Goal: Use online tool/utility

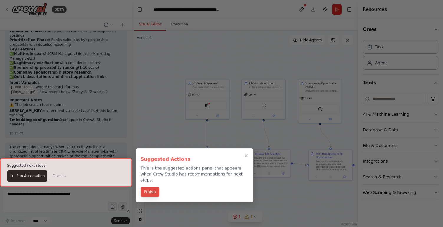
click at [146, 187] on button "Finish" at bounding box center [150, 192] width 19 height 10
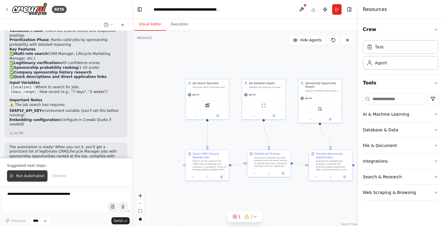
click at [28, 177] on span "Run Automation" at bounding box center [30, 175] width 29 height 5
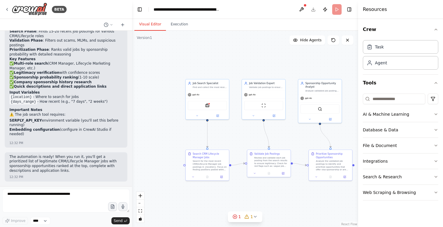
scroll to position [451, 0]
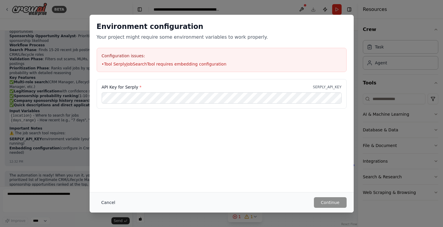
click at [107, 202] on button "Cancel" at bounding box center [108, 202] width 23 height 11
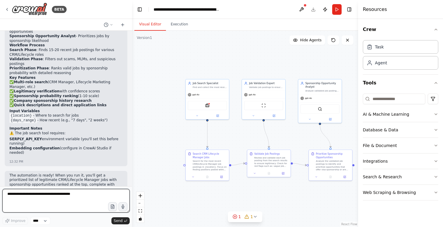
click at [44, 201] on textarea at bounding box center [65, 201] width 127 height 24
type textarea "**********"
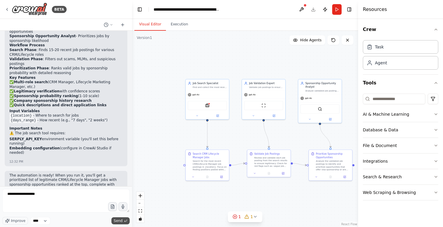
click at [116, 218] on span "Send" at bounding box center [118, 220] width 9 height 5
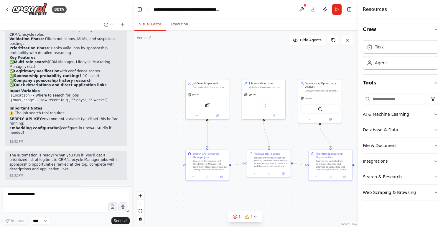
scroll to position [486, 0]
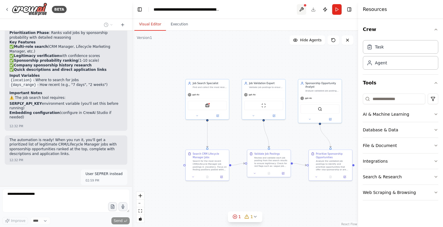
click at [301, 7] on button at bounding box center [301, 9] width 9 height 11
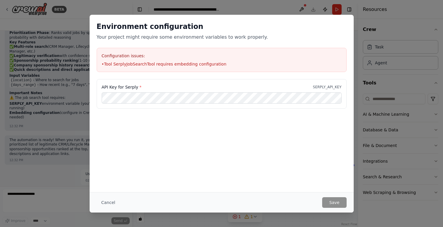
click at [352, 144] on div "Environment configuration Your project might require some environment variables…" at bounding box center [222, 103] width 264 height 177
click at [108, 202] on button "Cancel" at bounding box center [108, 202] width 23 height 11
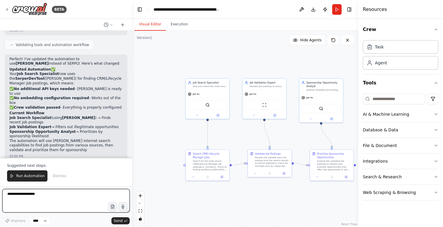
scroll to position [785, 0]
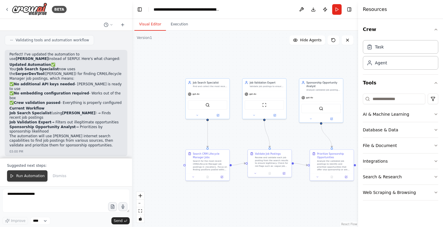
click at [27, 177] on span "Run Automation" at bounding box center [30, 175] width 29 height 5
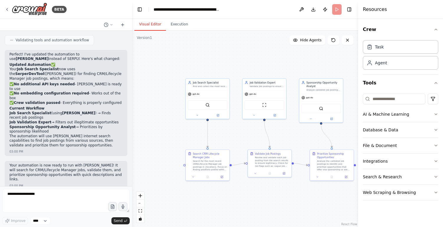
scroll to position [757, 0]
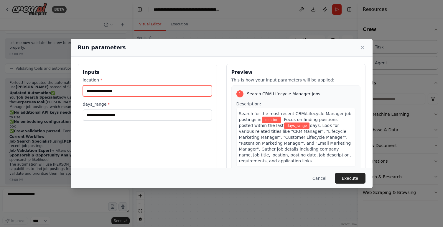
click at [104, 93] on input "location *" at bounding box center [147, 90] width 129 height 11
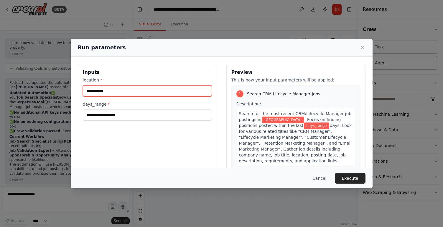
type input "**********"
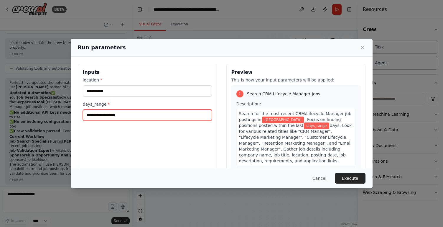
click at [107, 117] on input "days_range *" at bounding box center [147, 114] width 129 height 11
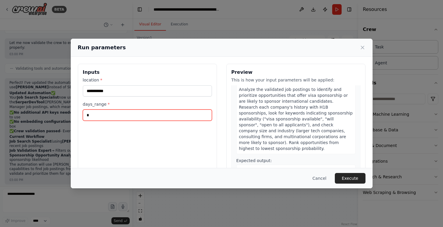
scroll to position [42, 0]
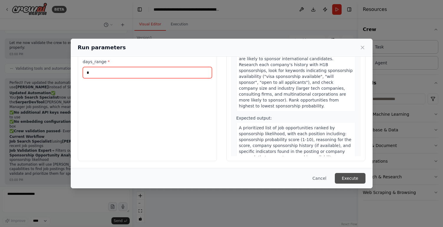
type input "*"
click at [344, 177] on button "Execute" at bounding box center [350, 178] width 31 height 11
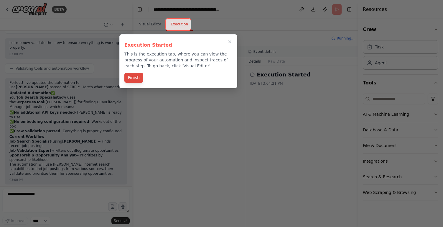
click at [136, 77] on button "Finish" at bounding box center [133, 78] width 19 height 10
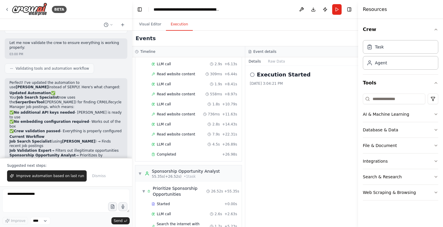
scroll to position [785, 0]
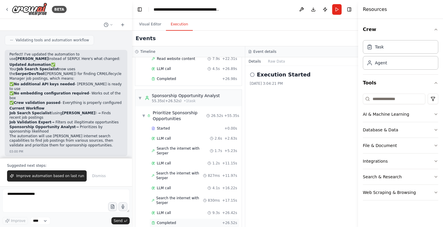
click at [169, 220] on span "Completed" at bounding box center [166, 222] width 19 height 5
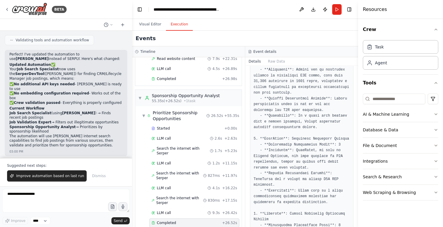
scroll to position [215, 0]
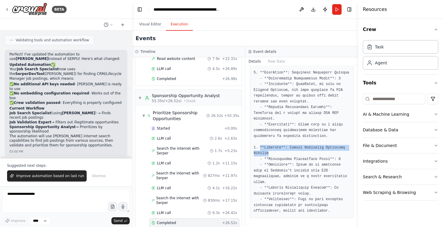
drag, startPoint x: 270, startPoint y: 152, endPoint x: 260, endPoint y: 147, distance: 12.0
click at [260, 147] on pre at bounding box center [302, 99] width 96 height 230
copy pre "**Outliant**: Senior Lifecycle Marketing Manager"
